Goal: Information Seeking & Learning: Learn about a topic

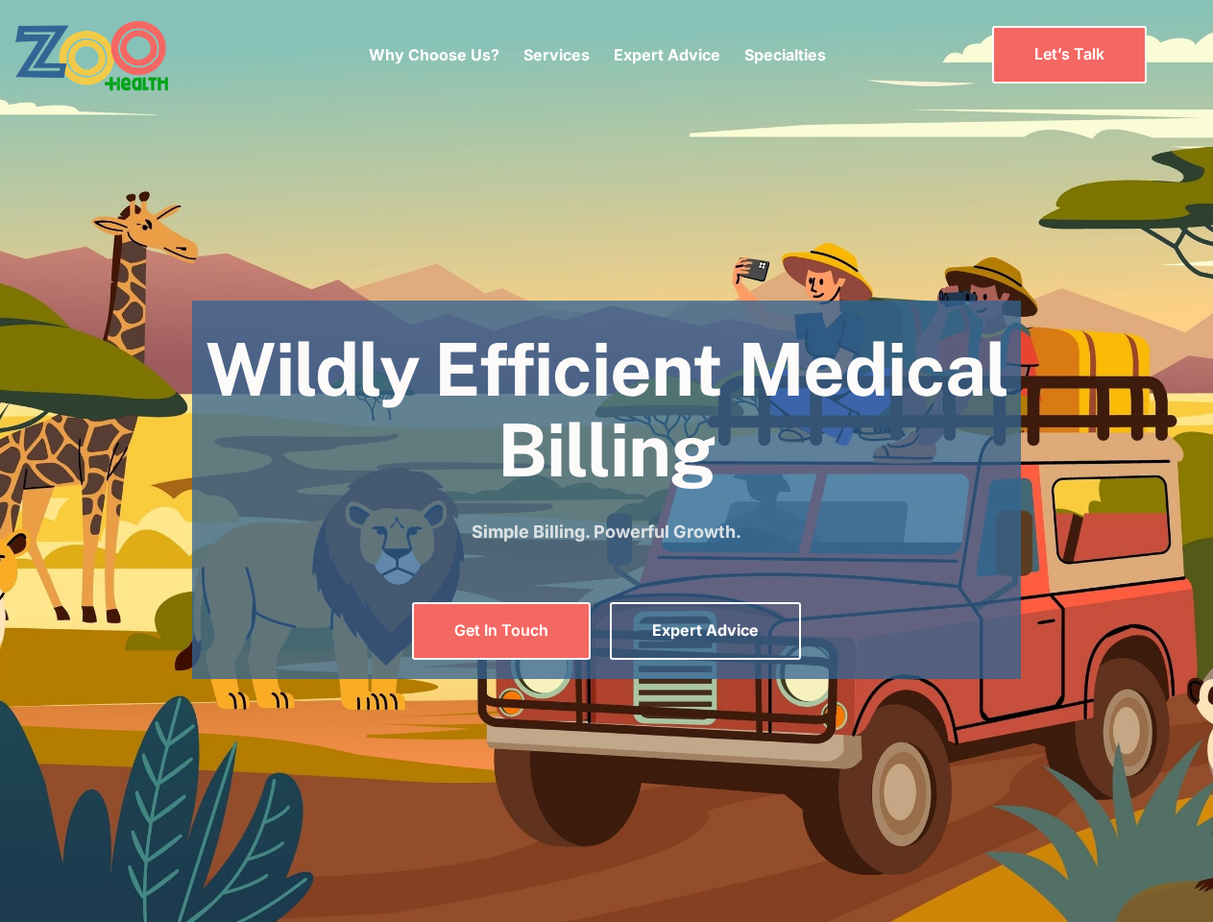
click at [596, 55] on div "Why Choose Us? Services Chronic Care Management Contract Optimization Denial An…" at bounding box center [597, 54] width 457 height 81
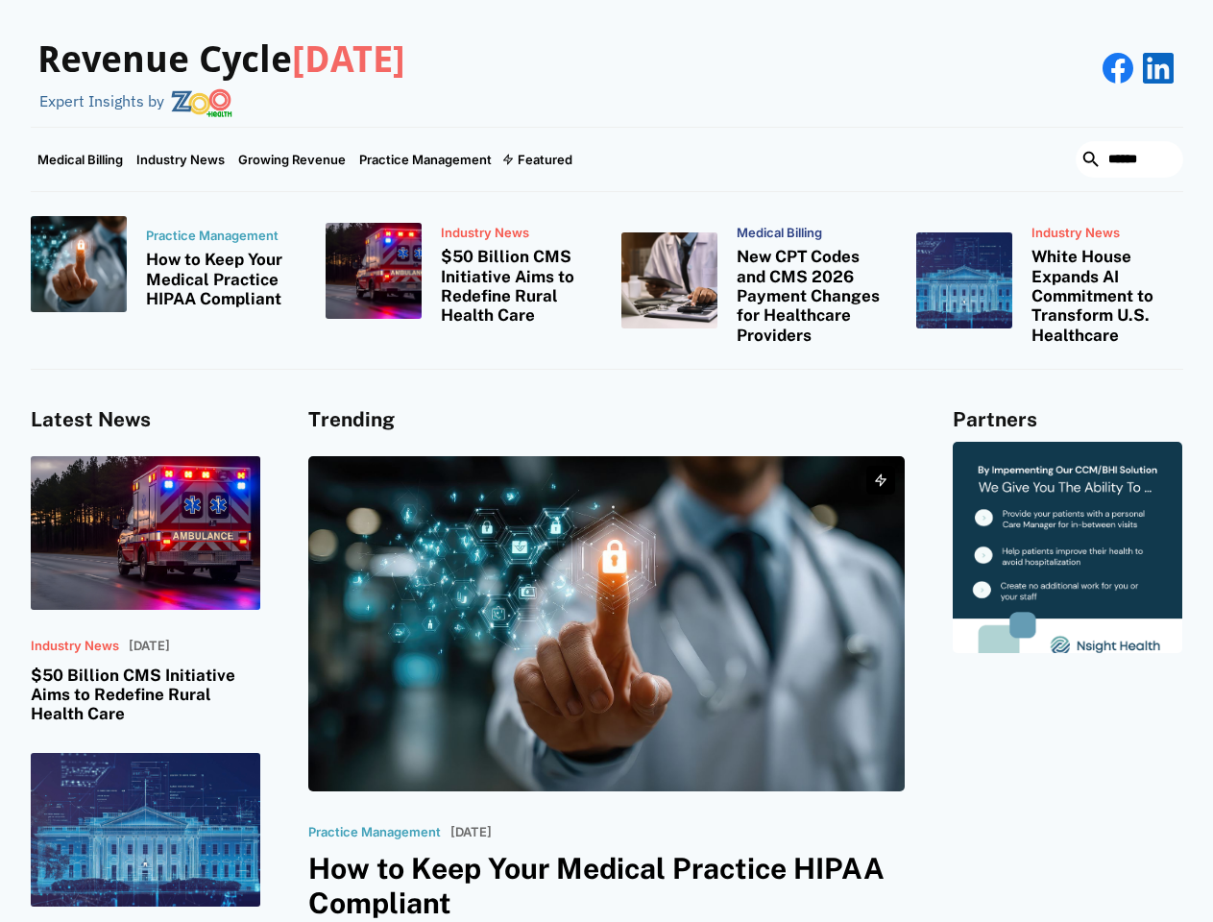
click at [536, 159] on div "Featured" at bounding box center [545, 159] width 55 height 15
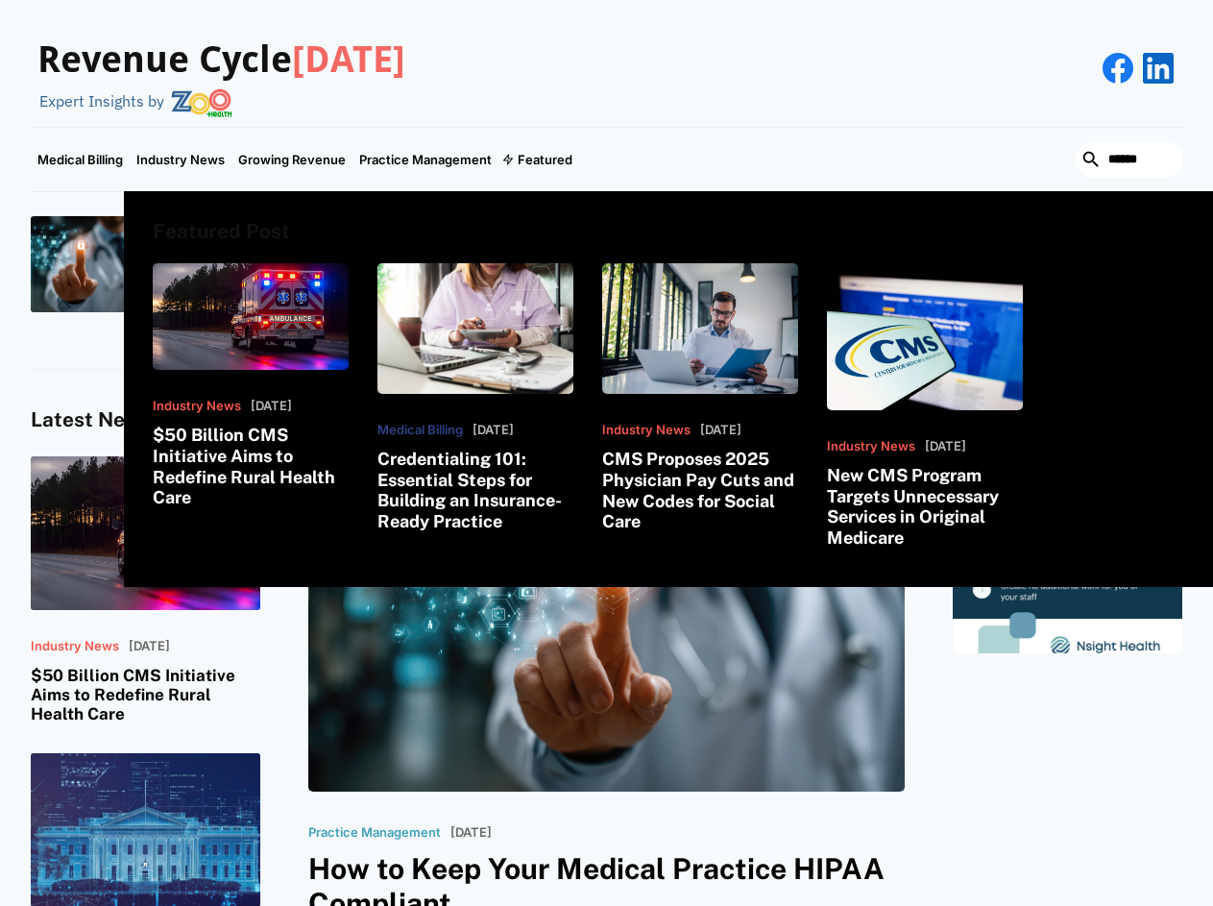
click at [992, 906] on html "Revenue Cycle Today Expert Insights by Medical Billing Industry News Growing Re…" at bounding box center [606, 453] width 1213 height 906
